Goal: Task Accomplishment & Management: Manage account settings

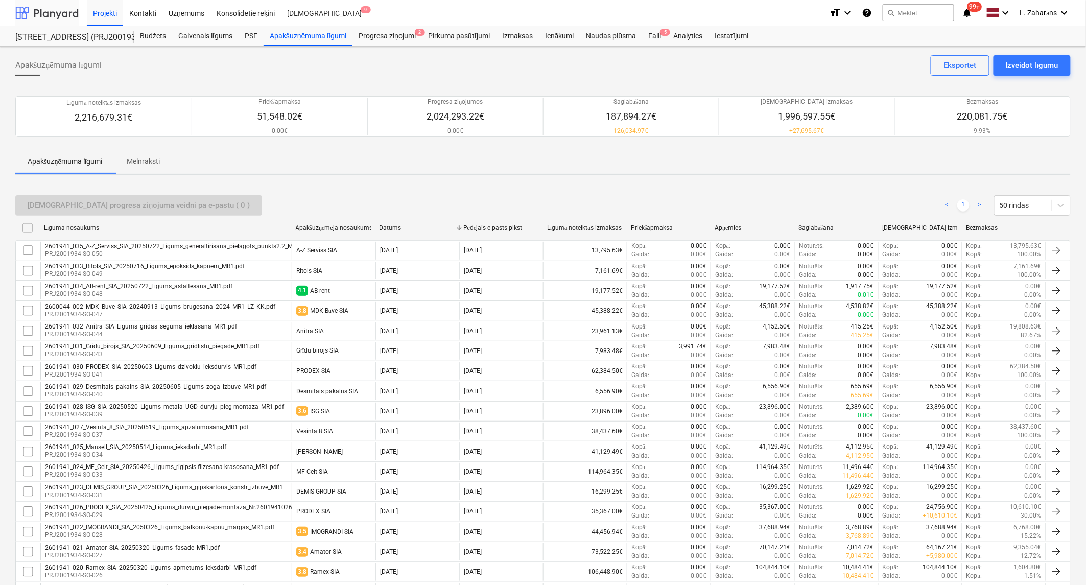
click at [62, 8] on div at bounding box center [46, 13] width 63 height 26
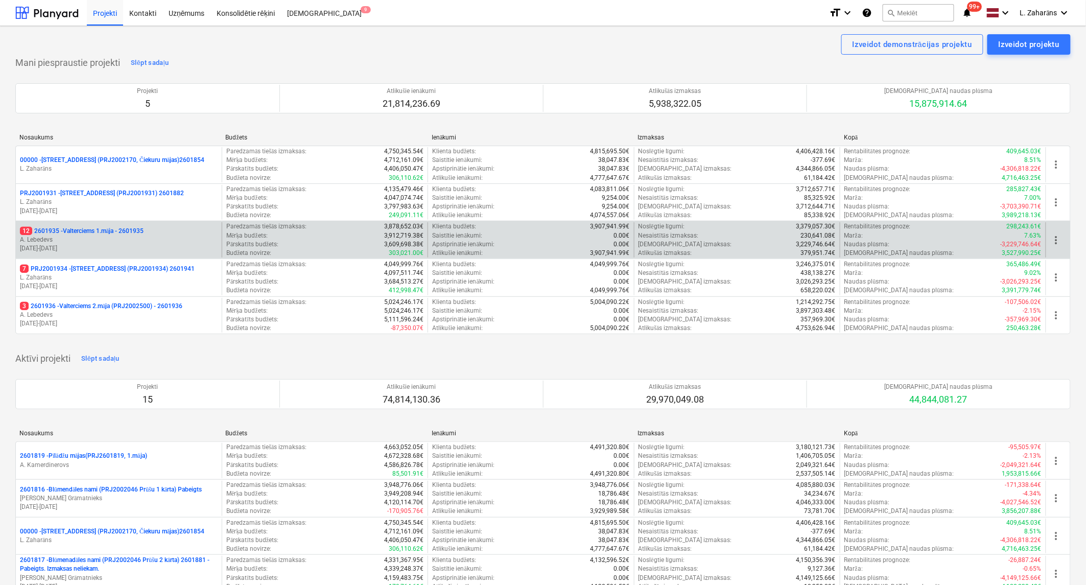
click at [71, 228] on p "12 2601935 - Valterciems 1.māja - 2601935" at bounding box center [82, 231] width 124 height 9
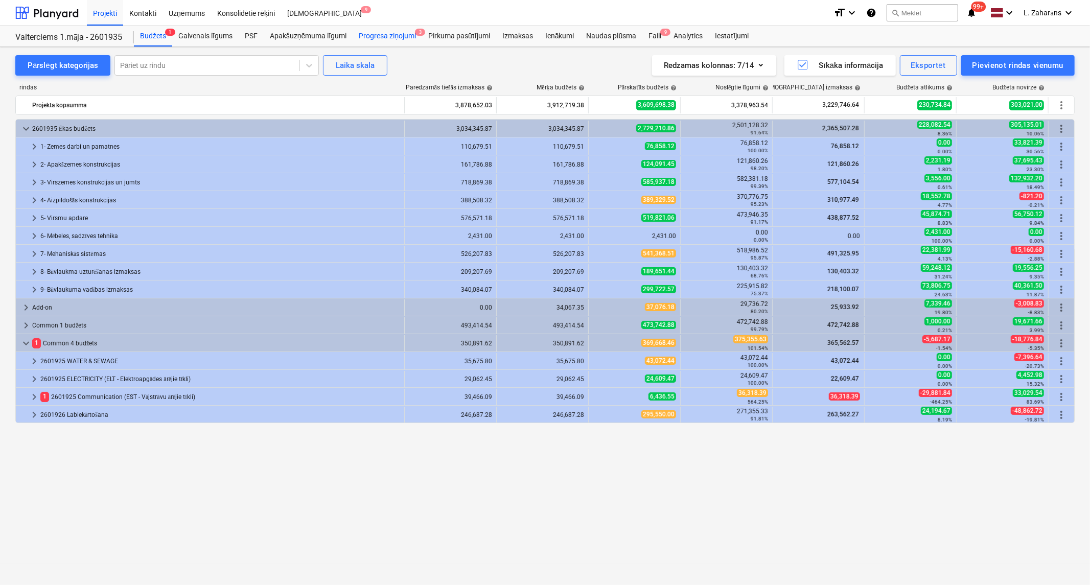
click at [369, 36] on div "Progresa ziņojumi 3" at bounding box center [387, 36] width 69 height 20
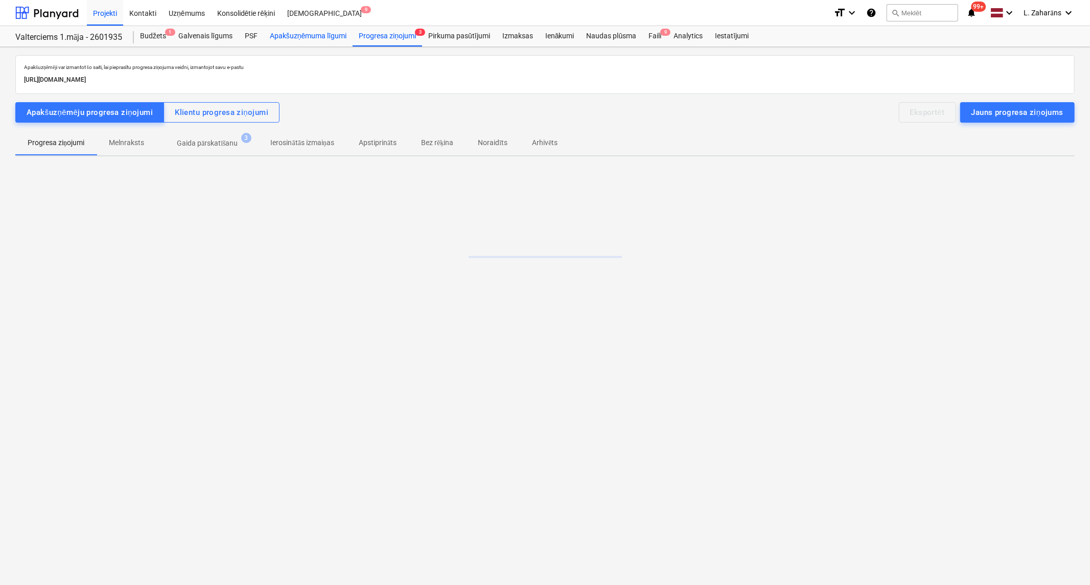
click at [333, 35] on div "Apakšuzņēmuma līgumi" at bounding box center [308, 36] width 89 height 20
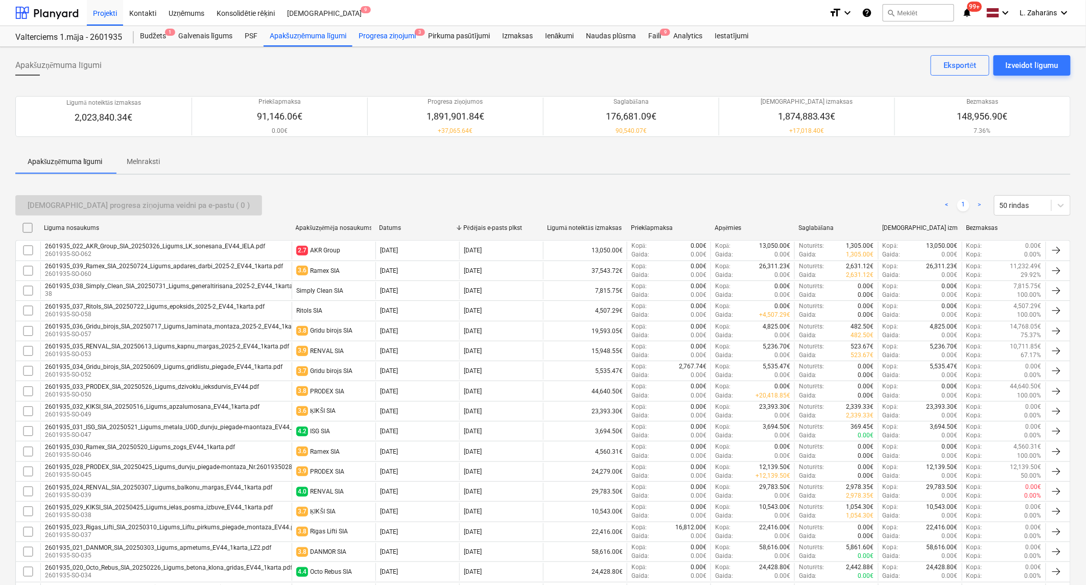
click at [392, 36] on div "Progresa ziņojumi 3" at bounding box center [387, 36] width 69 height 20
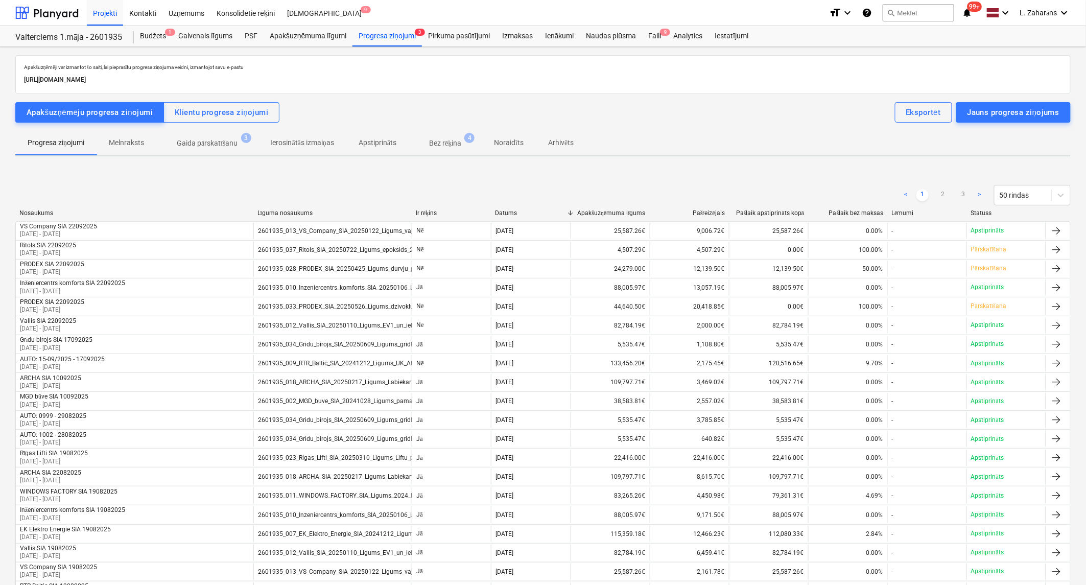
click at [445, 142] on p "Bez rēķina" at bounding box center [445, 143] width 32 height 11
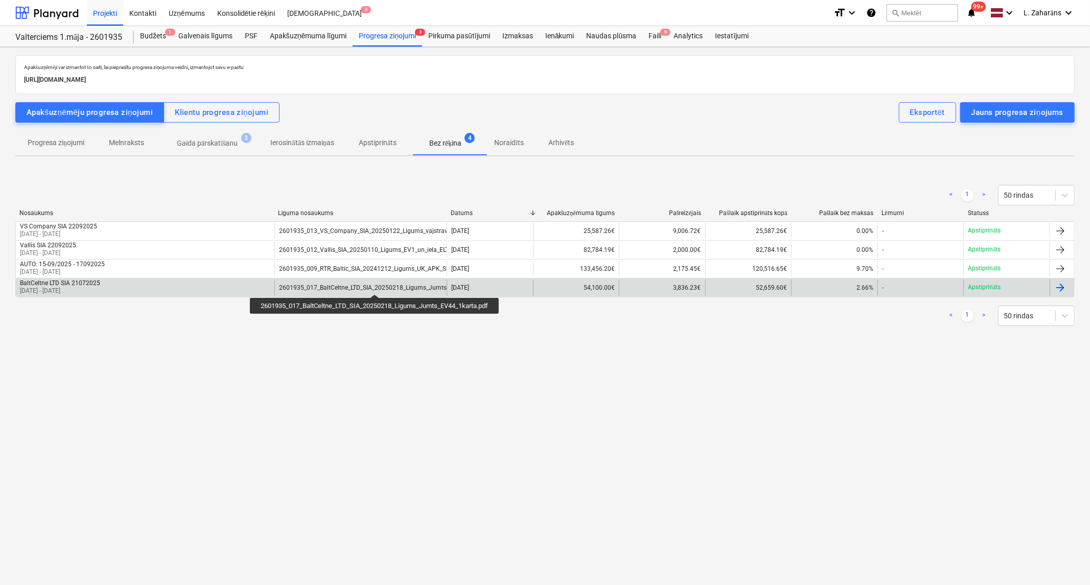
click at [377, 285] on div "2601935_017_BaltCeltne_LTD_SIA_20250218_Ligums_Jumts_EV44_1karta.pdf" at bounding box center [387, 287] width 216 height 7
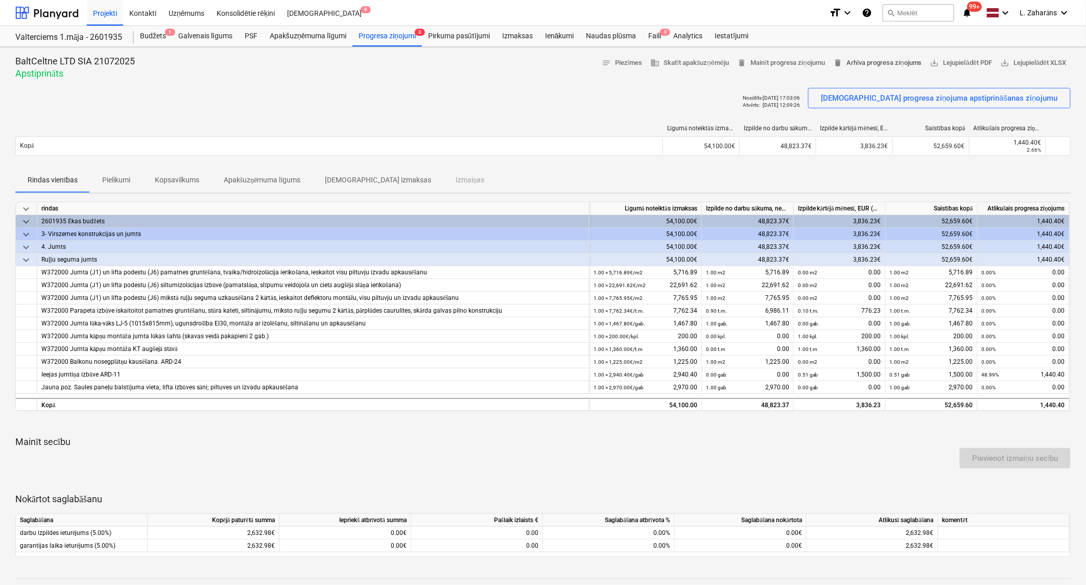
click at [866, 59] on span "delete Arhīva progresa ziņojums" at bounding box center [877, 63] width 89 height 12
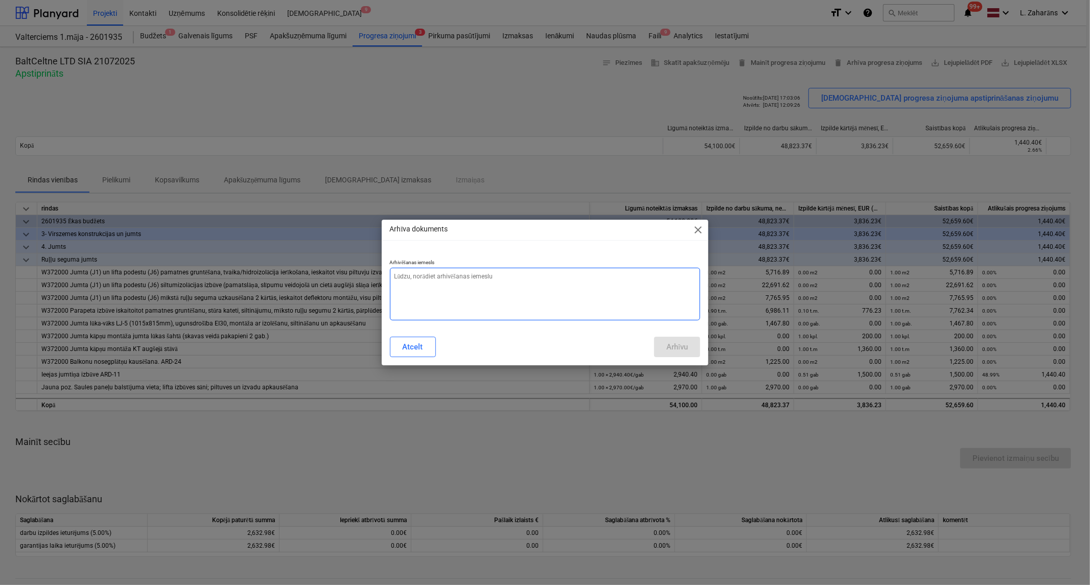
click at [451, 278] on textarea at bounding box center [545, 294] width 311 height 53
type textarea "x"
type textarea "a"
type textarea "x"
type textarea "an"
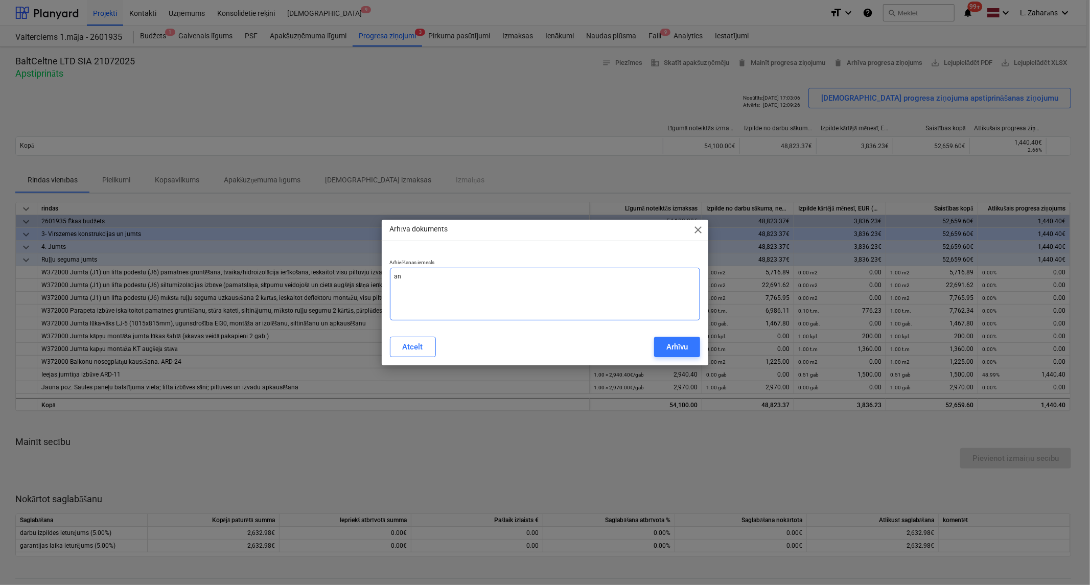
type textarea "x"
type textarea "anu"
type textarea "x"
type textarea "anul"
type textarea "x"
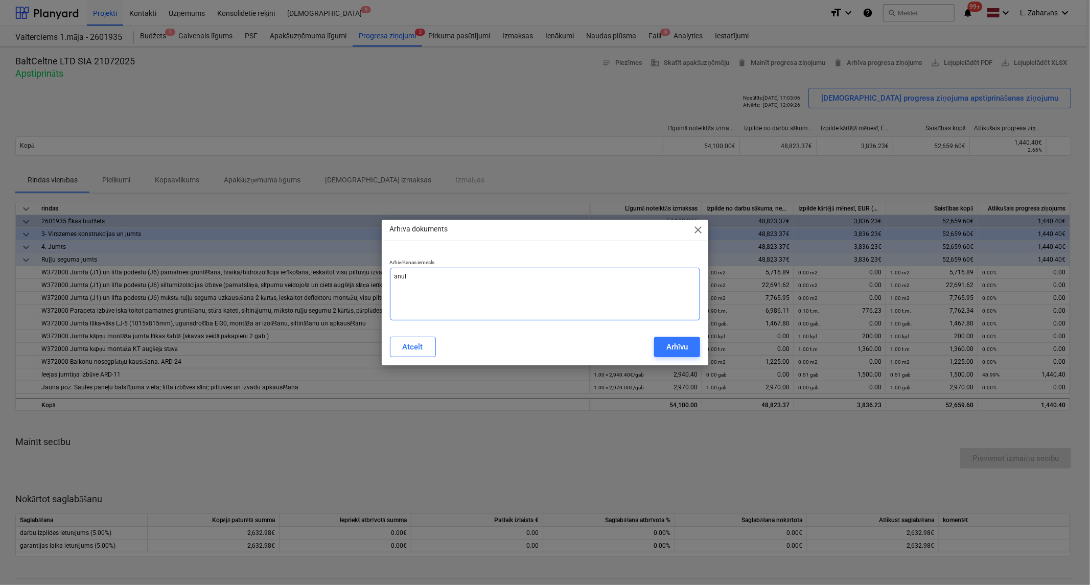
type textarea "anulē"
type textarea "x"
type textarea "anulēj"
type textarea "x"
type textarea "anulēju"
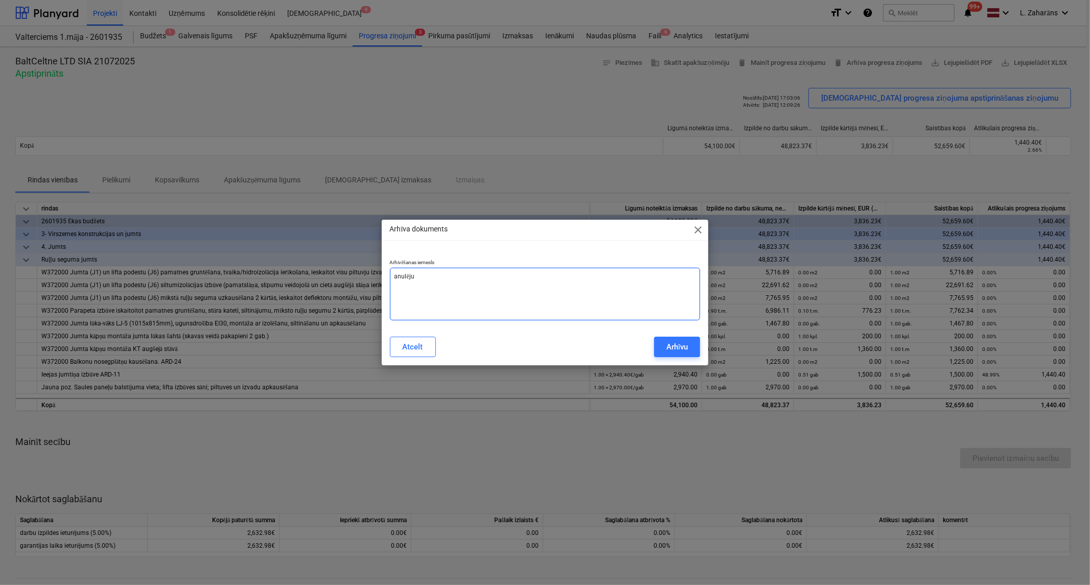
type textarea "x"
type textarea "anulēju"
click at [675, 346] on div "Arhīvu" at bounding box center [676, 346] width 21 height 13
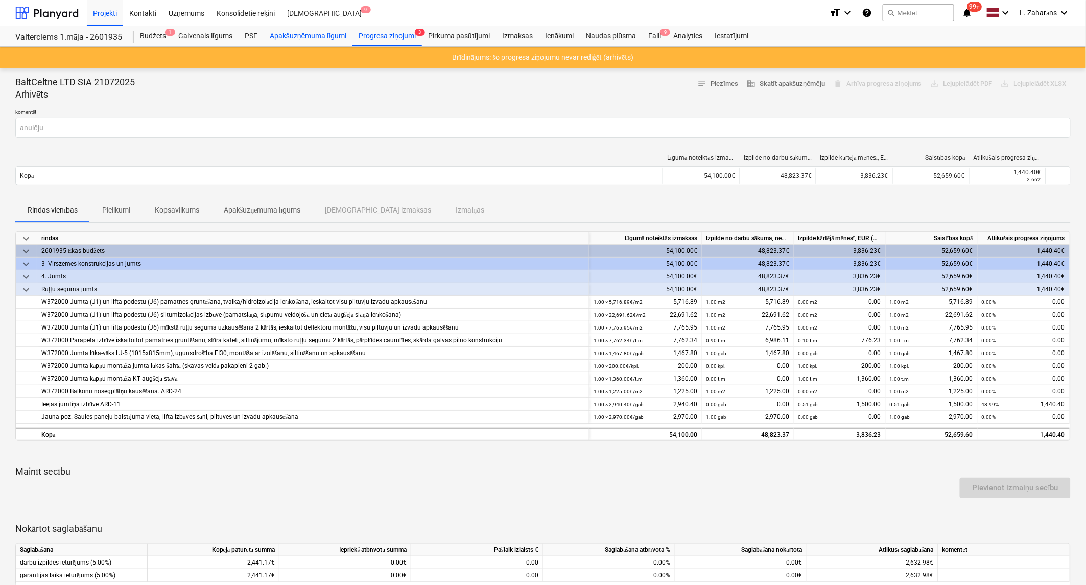
drag, startPoint x: 279, startPoint y: 34, endPoint x: 286, endPoint y: 34, distance: 6.6
click at [281, 34] on div "Apakšuzņēmuma līgumi" at bounding box center [308, 36] width 89 height 20
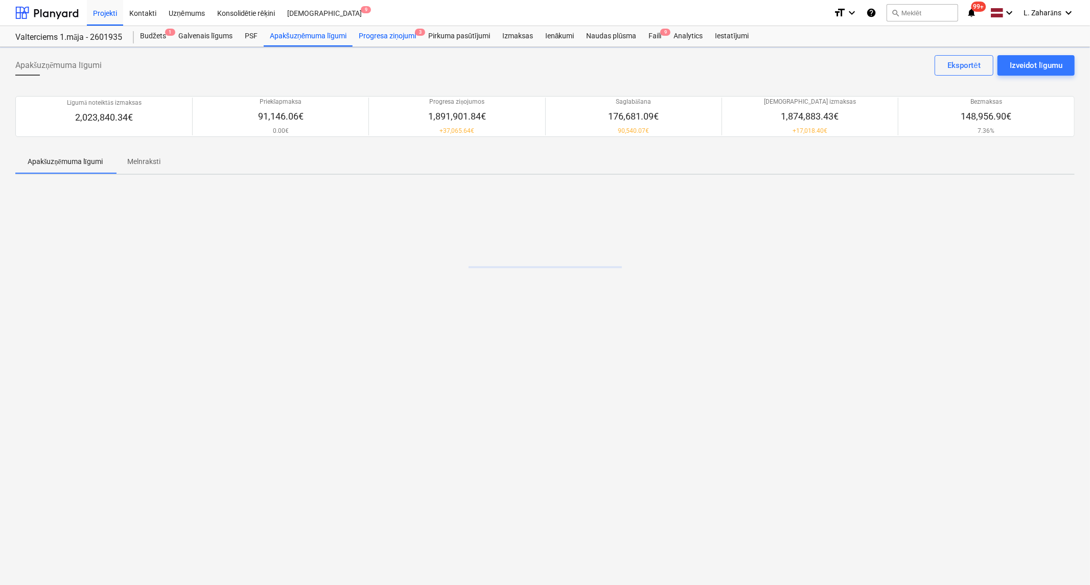
click at [366, 34] on div "Progresa ziņojumi 3" at bounding box center [387, 36] width 69 height 20
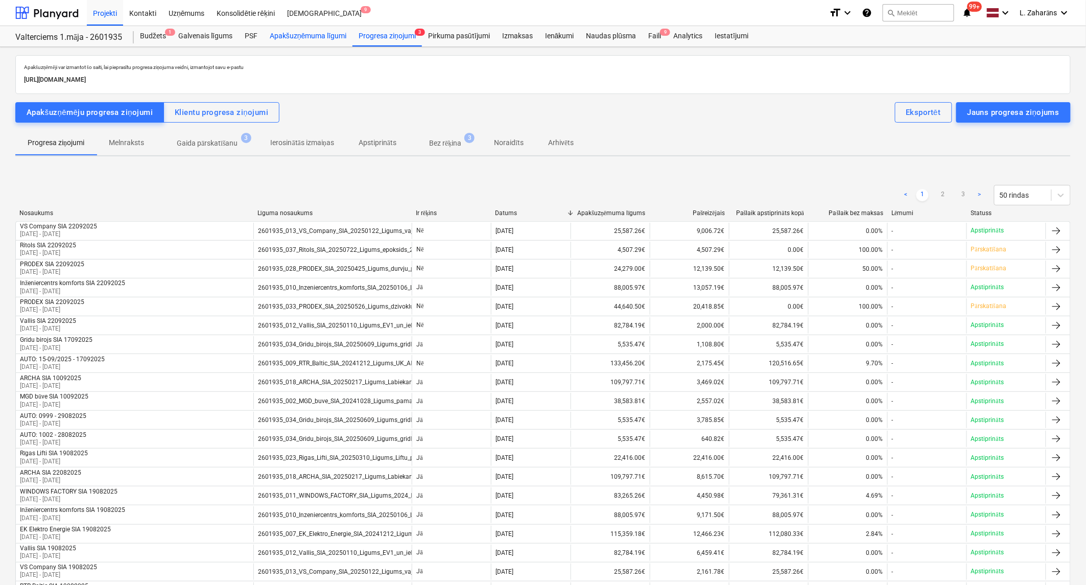
click at [322, 35] on div "Apakšuzņēmuma līgumi" at bounding box center [308, 36] width 89 height 20
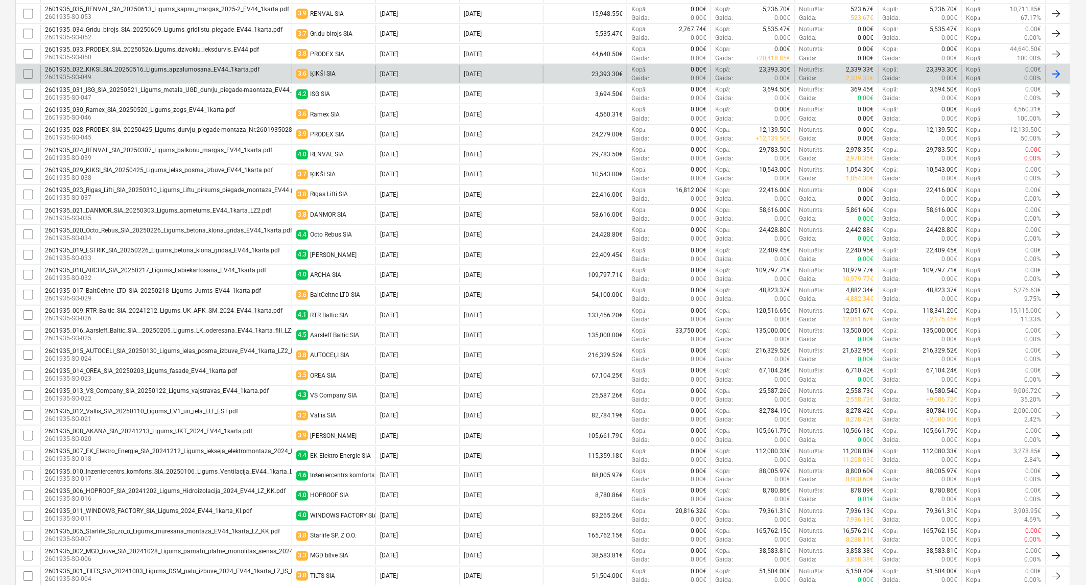
scroll to position [340, 0]
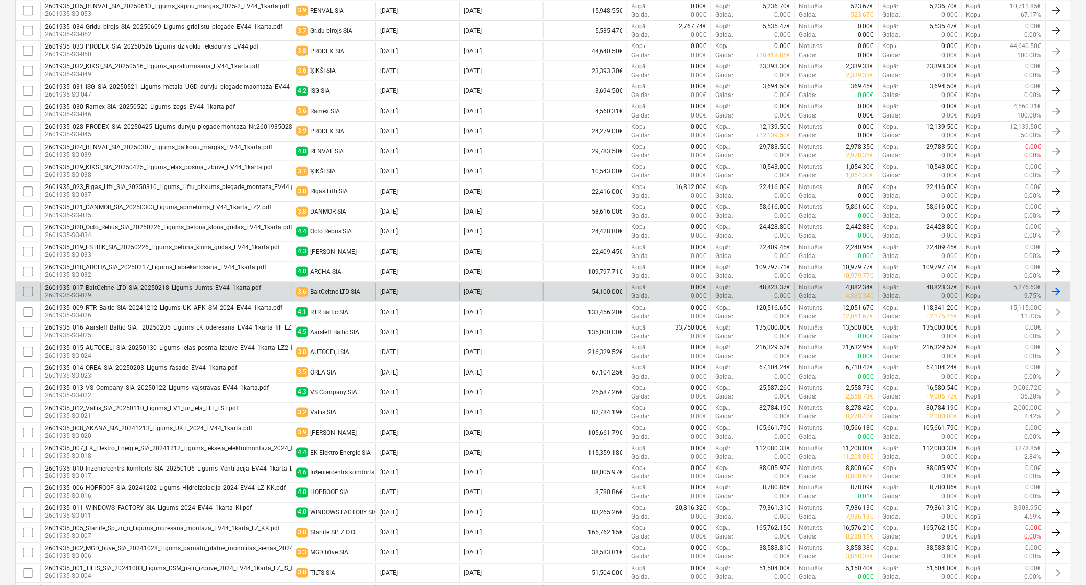
click at [203, 288] on div "2601935_017_BaltCeltne_LTD_SIA_20250218_Ligums_Jumts_EV44_1karta.pdf" at bounding box center [153, 287] width 216 height 7
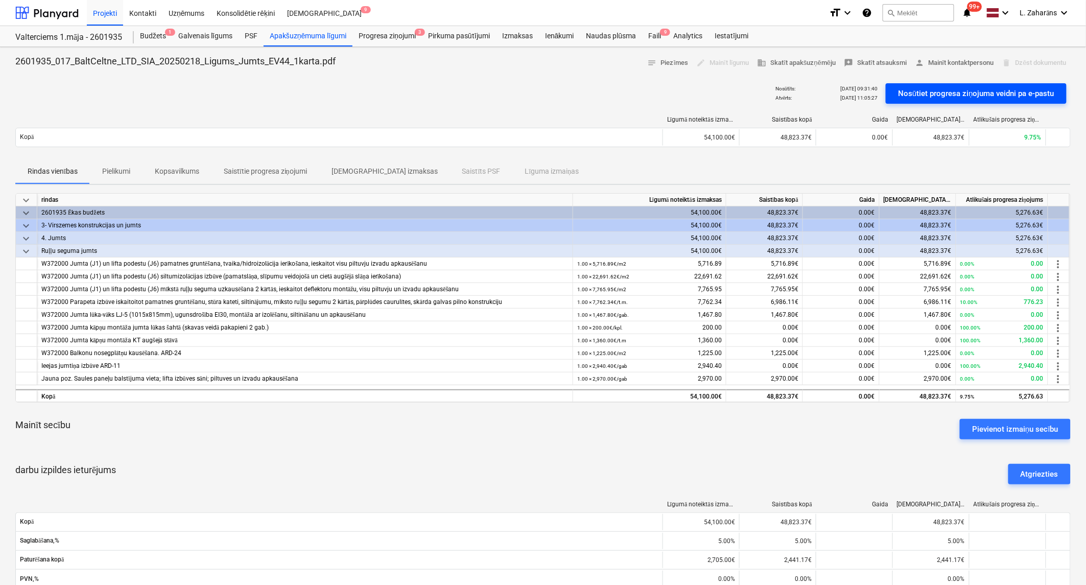
click at [972, 95] on div "Nosūtiet progresa ziņojuma veidni pa e-pastu" at bounding box center [976, 93] width 156 height 13
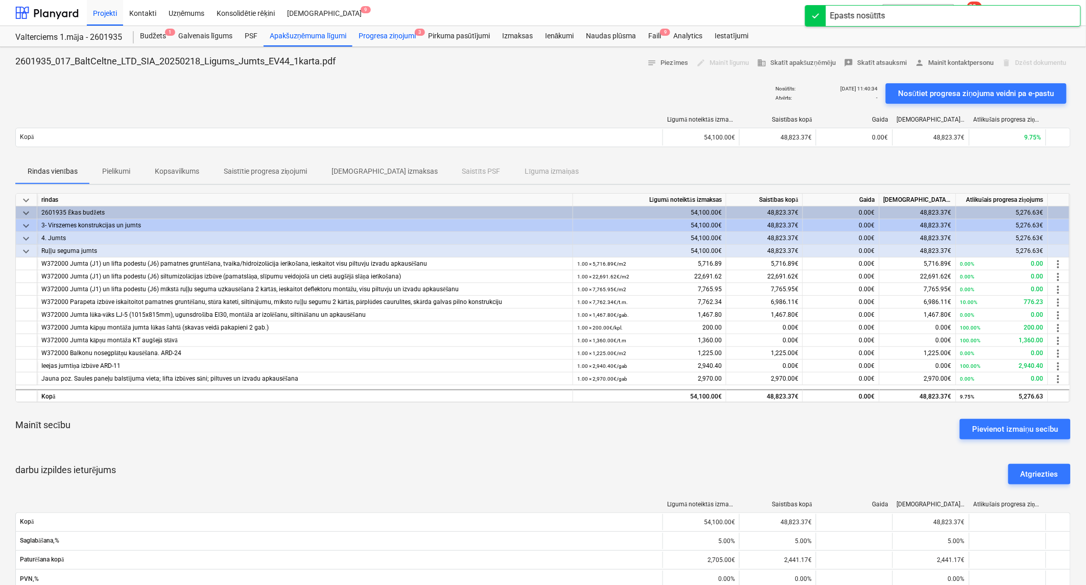
click at [376, 33] on div "Progresa ziņojumi 3" at bounding box center [387, 36] width 69 height 20
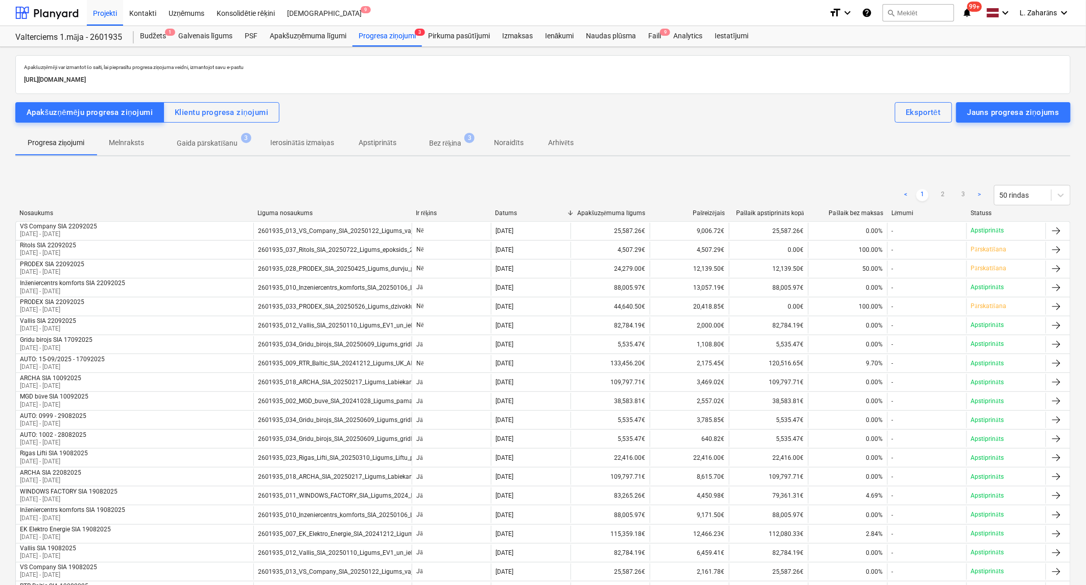
click at [208, 145] on p "Gaida pārskatīšanu" at bounding box center [207, 143] width 61 height 11
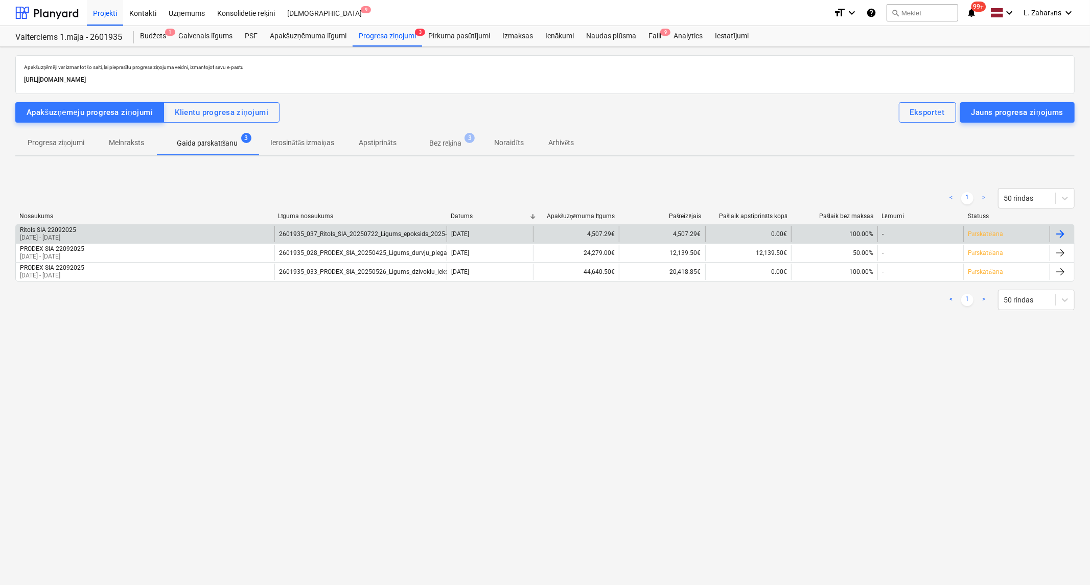
click at [212, 226] on div "Ritols SIA 22092025 [DATE] - [DATE]" at bounding box center [145, 234] width 259 height 16
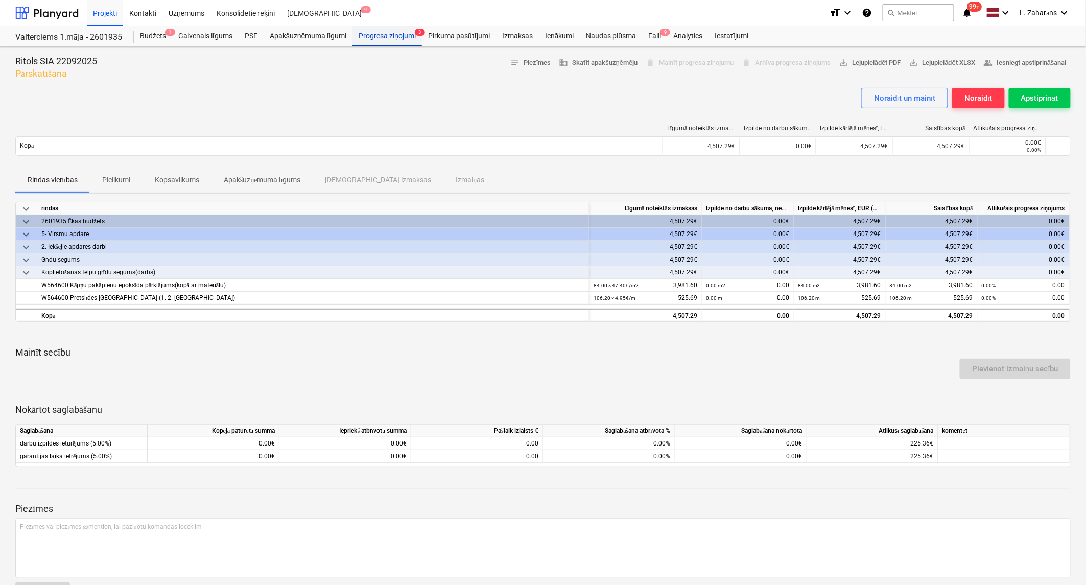
click at [387, 37] on div "Progresa ziņojumi 3" at bounding box center [387, 36] width 69 height 20
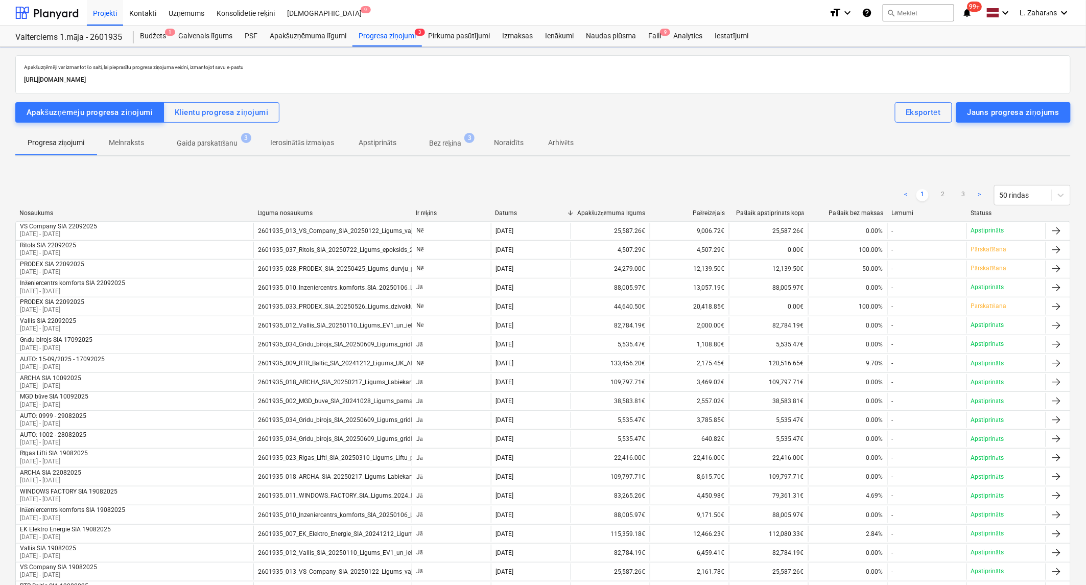
click at [205, 145] on p "Gaida pārskatīšanu" at bounding box center [207, 143] width 61 height 11
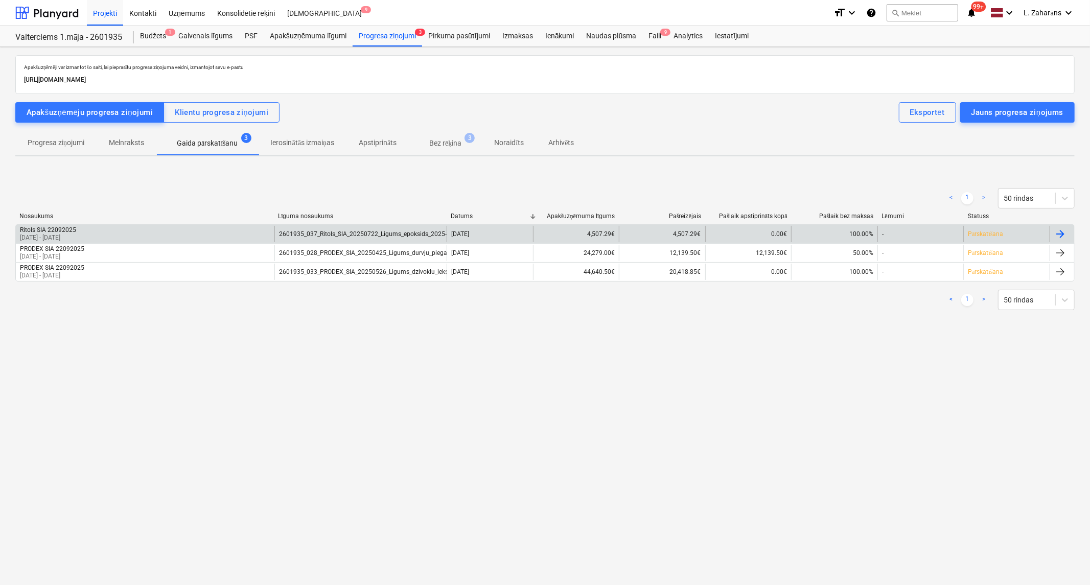
click at [175, 229] on div "Ritols SIA 22092025 [DATE] - [DATE]" at bounding box center [145, 234] width 259 height 16
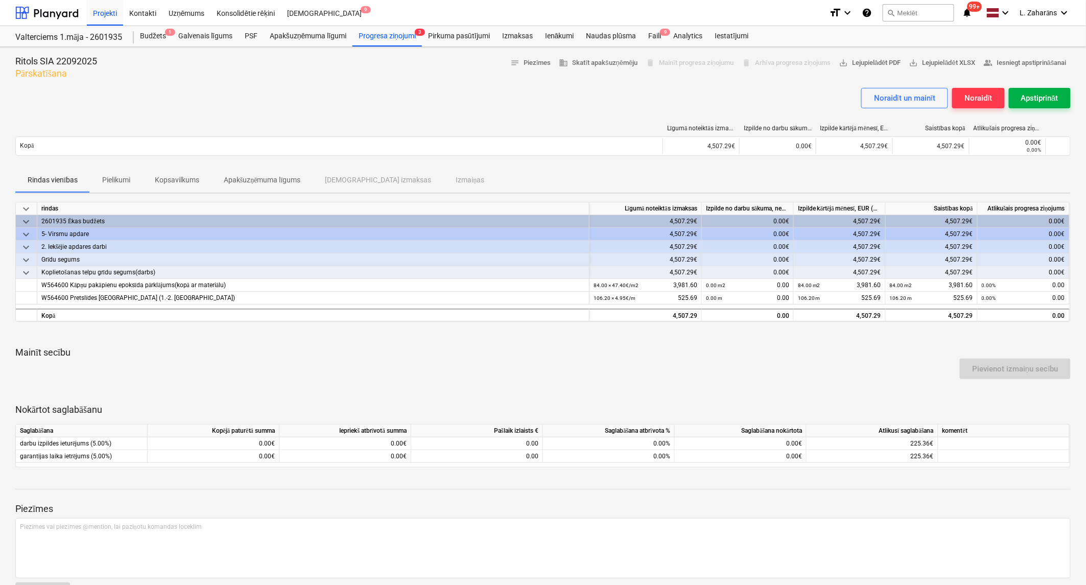
click at [1027, 102] on div "Apstiprināt" at bounding box center [1039, 97] width 37 height 13
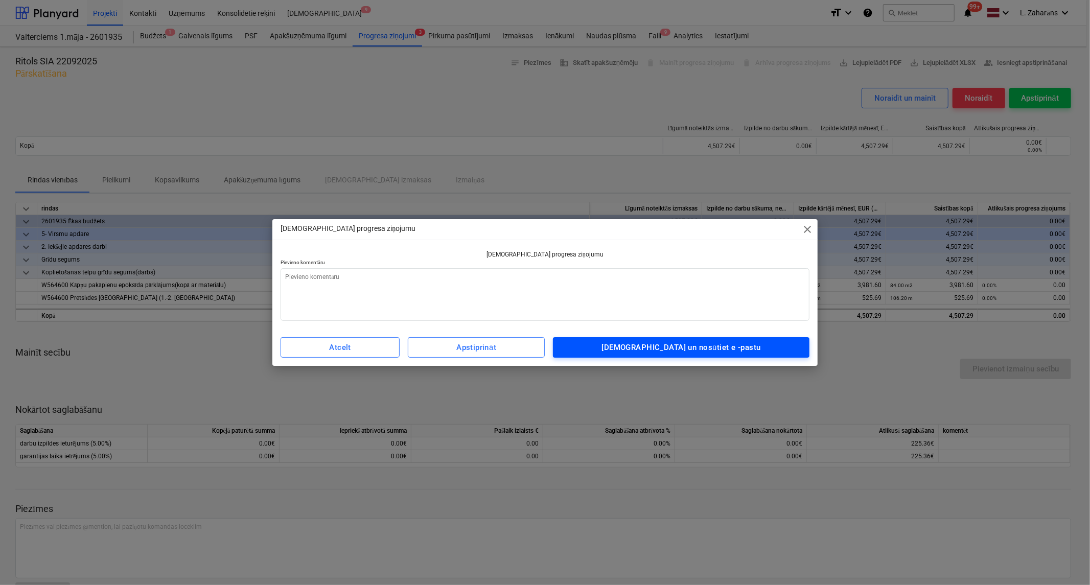
click at [721, 353] on div "[DEMOGRAPHIC_DATA] un nosūtiet e -pastu" at bounding box center [681, 347] width 159 height 13
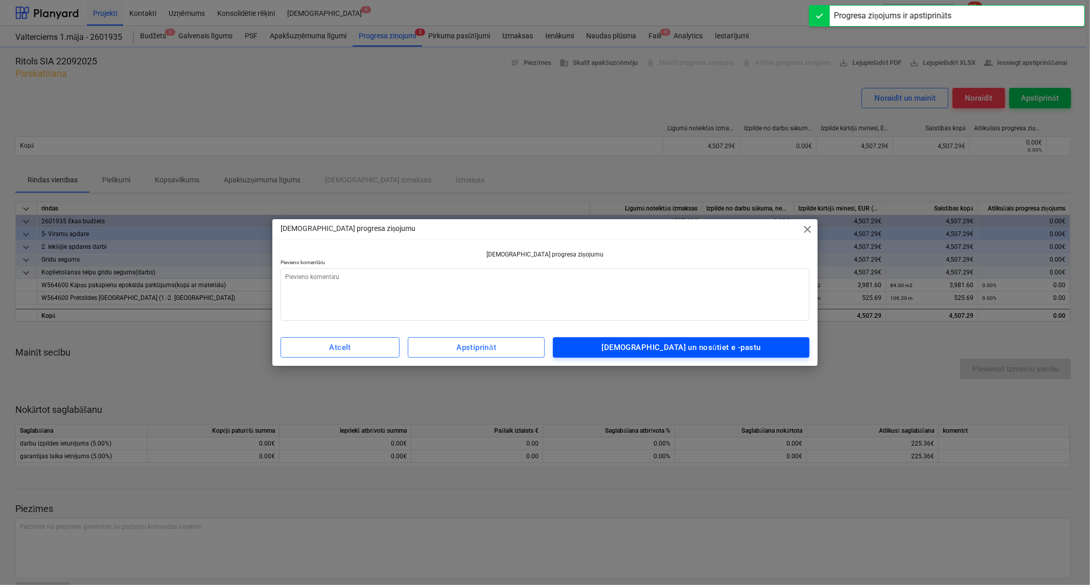
click at [715, 346] on div "[DEMOGRAPHIC_DATA] un nosūtiet e -pastu" at bounding box center [681, 347] width 159 height 13
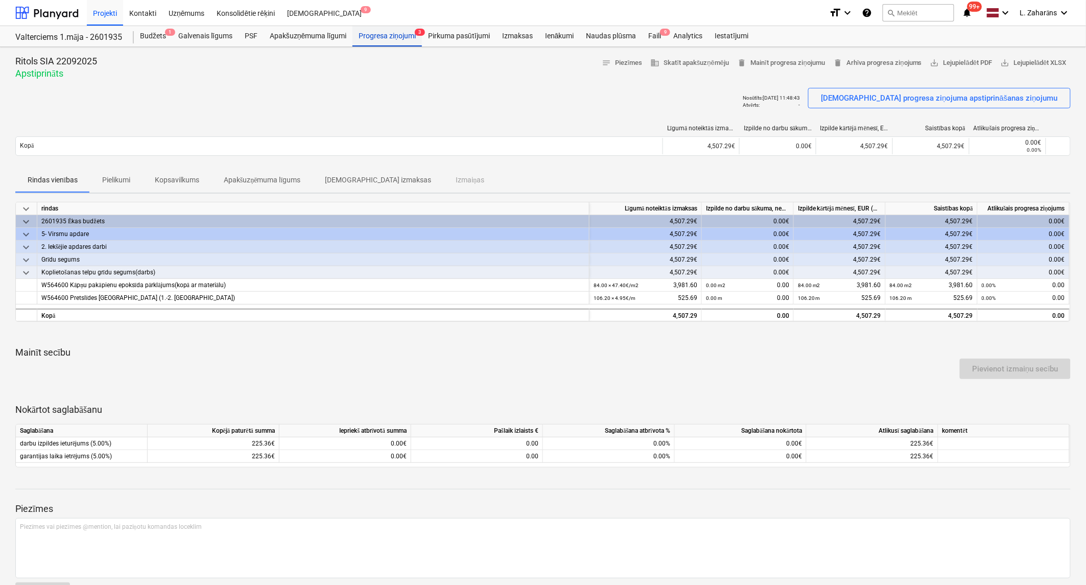
click at [376, 34] on div "Progresa ziņojumi 3" at bounding box center [387, 36] width 69 height 20
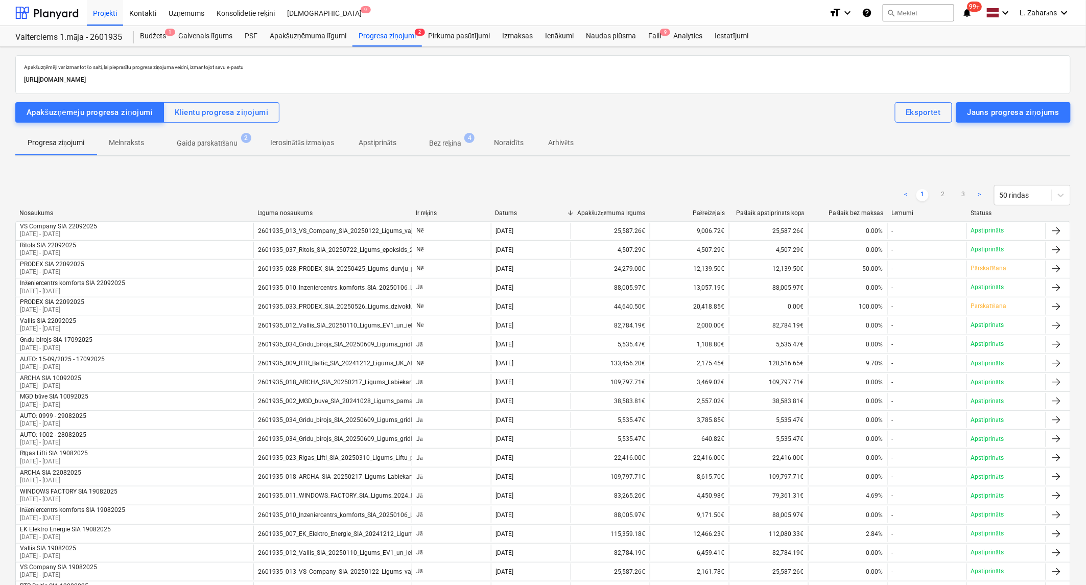
click at [184, 144] on p "Gaida pārskatīšanu" at bounding box center [207, 143] width 61 height 11
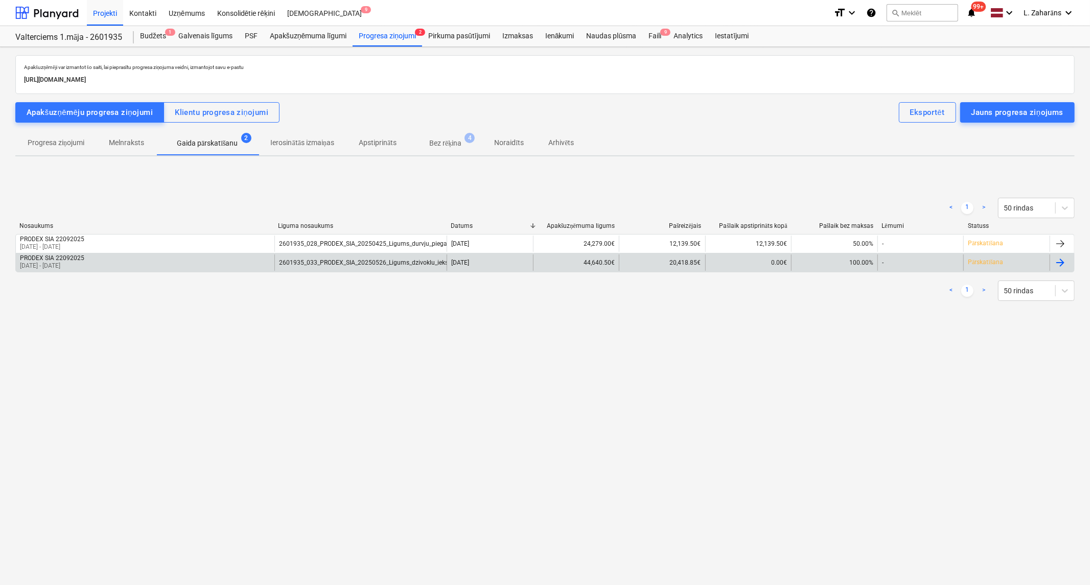
click at [180, 258] on div "PRODEX SIA 22092025 [DATE] - [DATE]" at bounding box center [145, 262] width 259 height 16
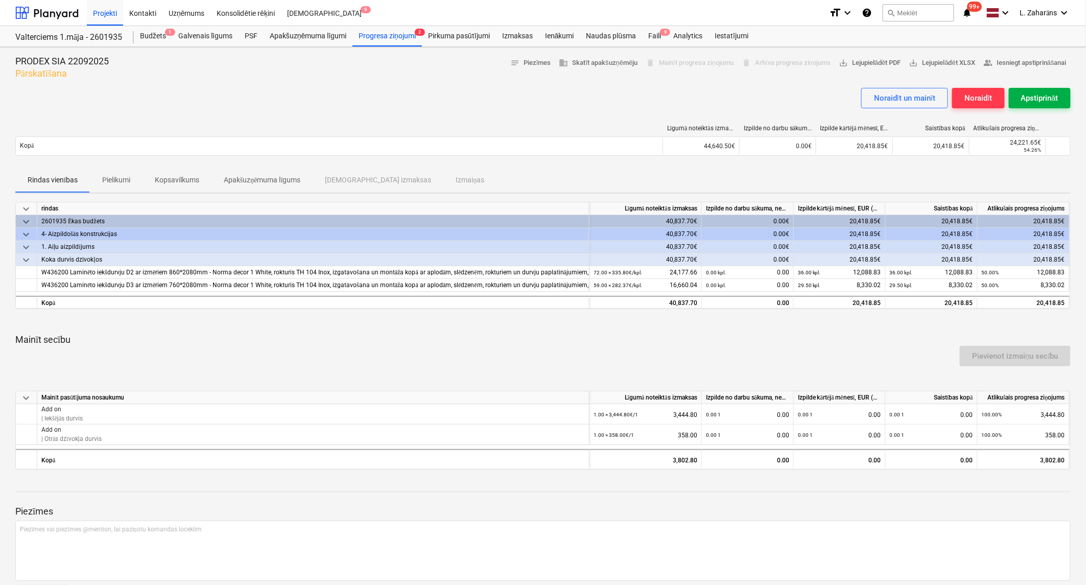
click at [1049, 98] on div "Apstiprināt" at bounding box center [1039, 97] width 37 height 13
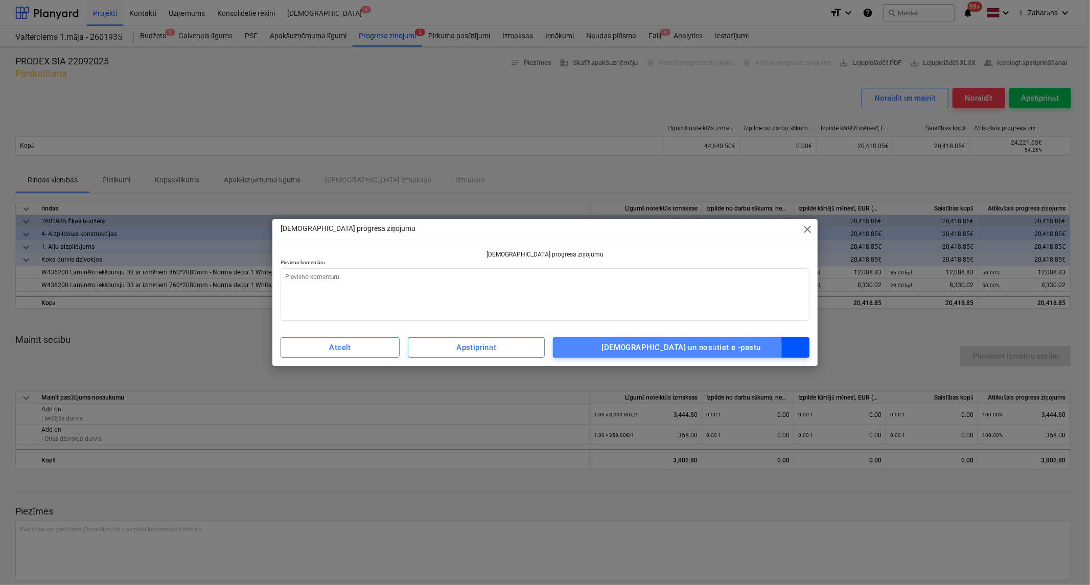
click at [651, 349] on div "[DEMOGRAPHIC_DATA] un nosūtiet e -pastu" at bounding box center [681, 347] width 159 height 13
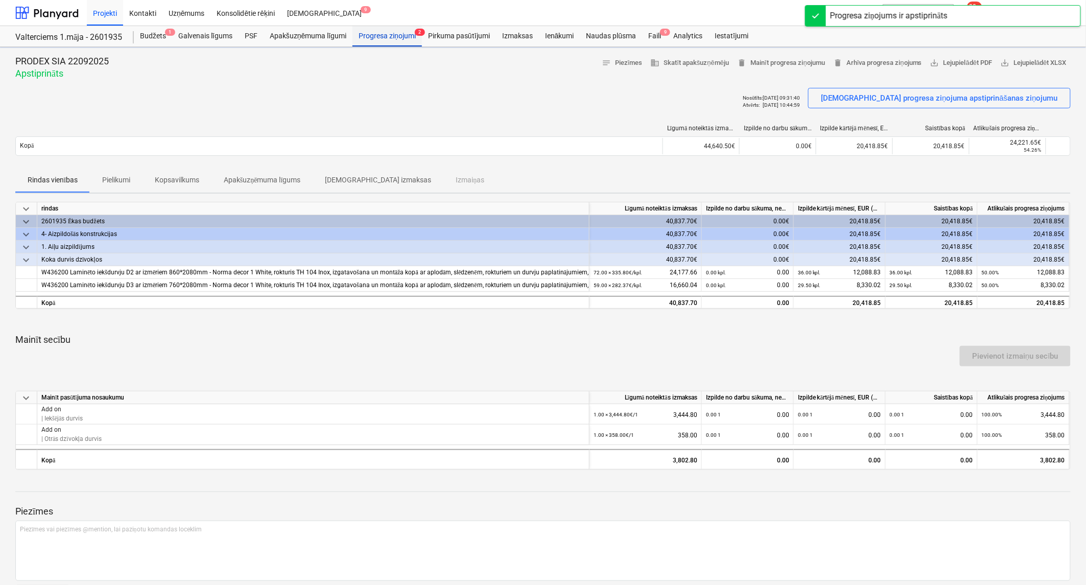
click at [368, 37] on div "Progresa ziņojumi 2" at bounding box center [387, 36] width 69 height 20
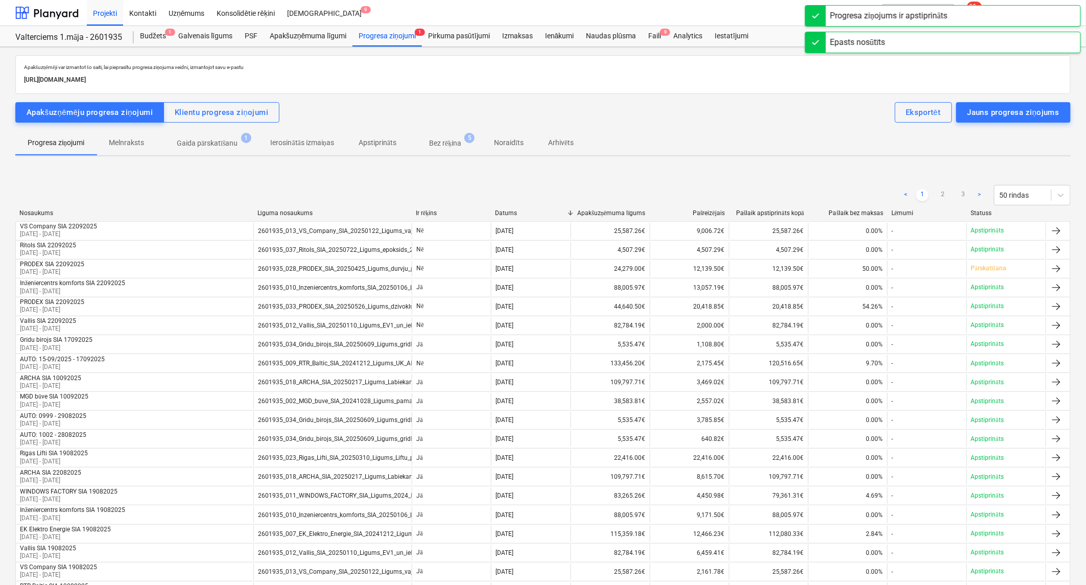
click at [212, 144] on p "Gaida pārskatīšanu" at bounding box center [207, 143] width 61 height 11
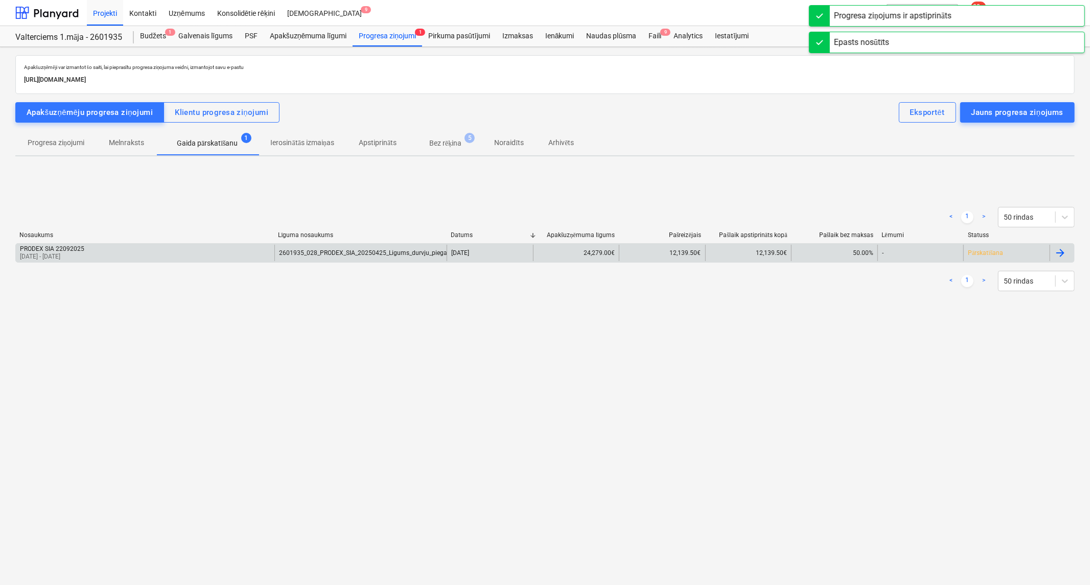
click at [172, 249] on div "PRODEX SIA 22092025 [DATE] - [DATE]" at bounding box center [145, 253] width 259 height 16
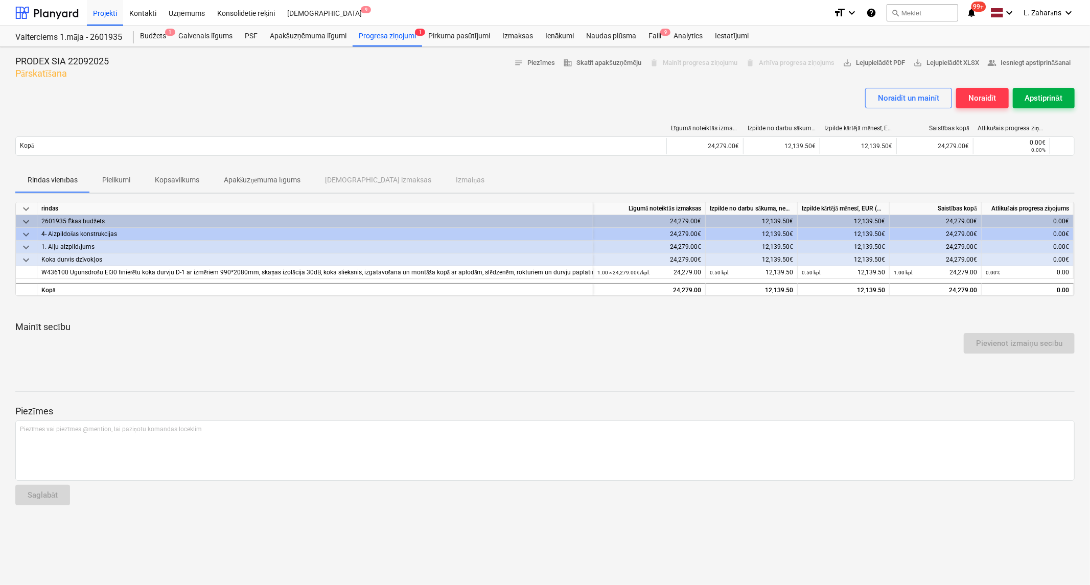
click at [1043, 98] on div "Apstiprināt" at bounding box center [1043, 97] width 37 height 13
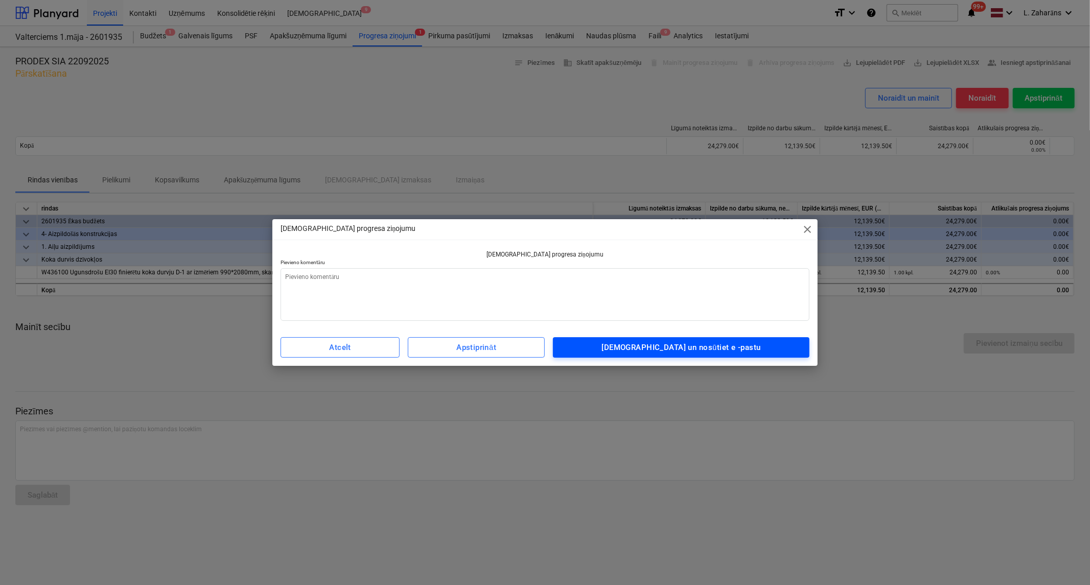
click at [713, 345] on div "[DEMOGRAPHIC_DATA] un nosūtiet e -pastu" at bounding box center [681, 347] width 159 height 13
type textarea "x"
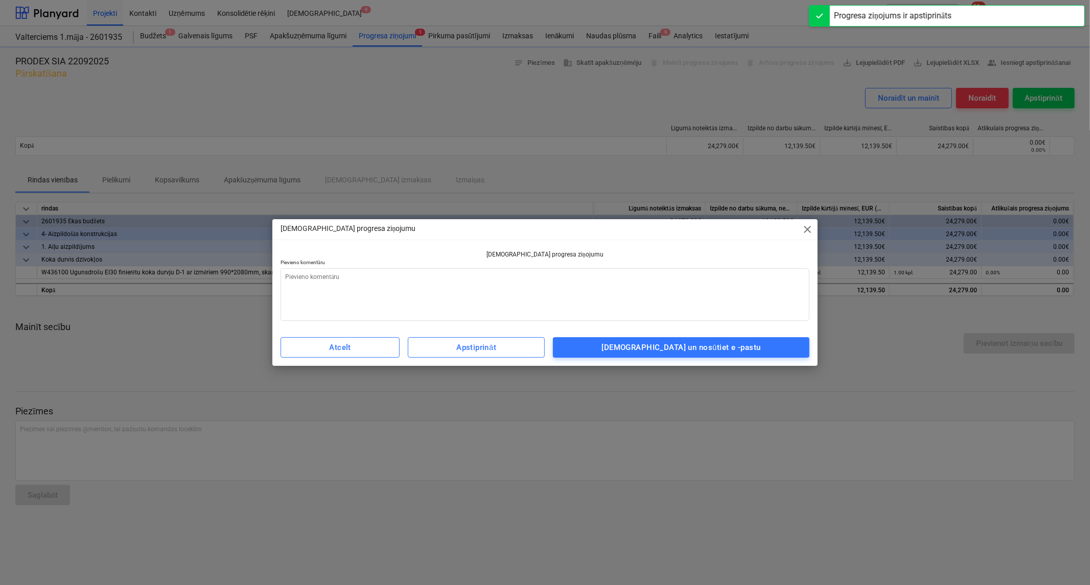
click at [656, 34] on div "[DEMOGRAPHIC_DATA] progresa ziņojumu close [DEMOGRAPHIC_DATA] progresa ziņojumu…" at bounding box center [545, 292] width 1090 height 585
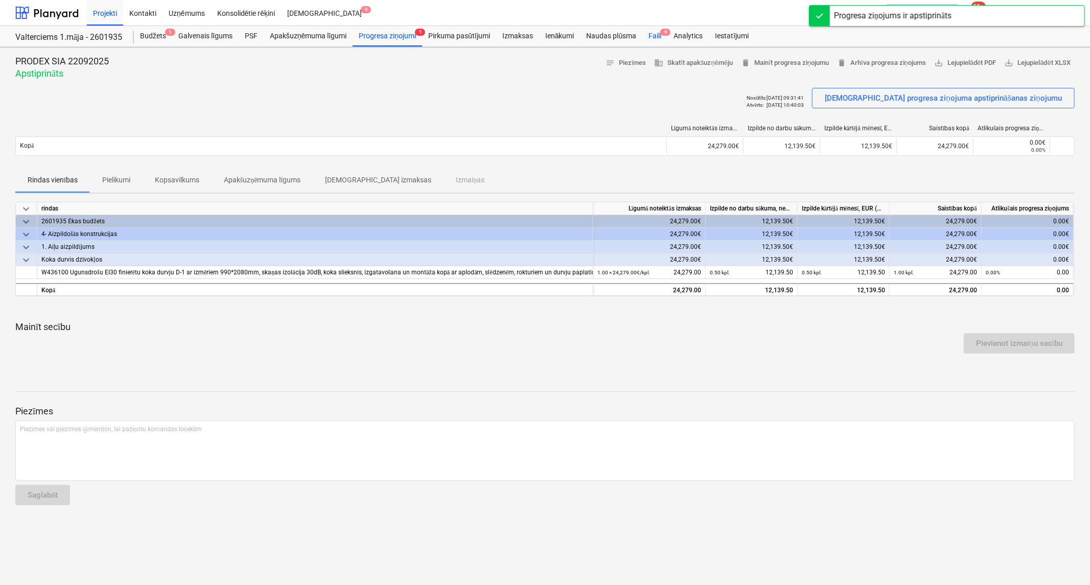
click at [655, 35] on div "Faili 9" at bounding box center [654, 36] width 25 height 20
